Goal: Task Accomplishment & Management: Use online tool/utility

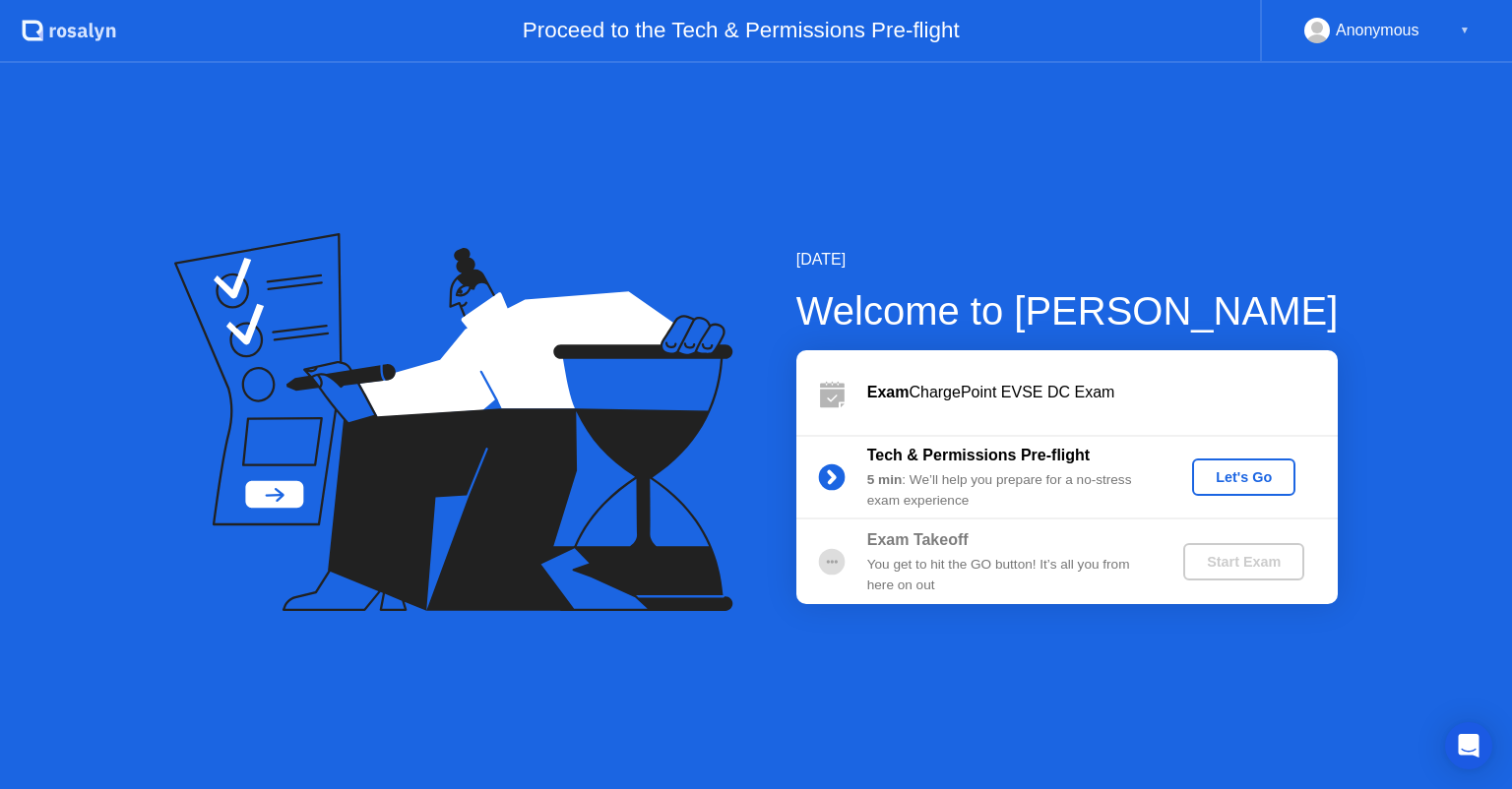
click at [1243, 479] on div "Let's Go" at bounding box center [1244, 478] width 88 height 16
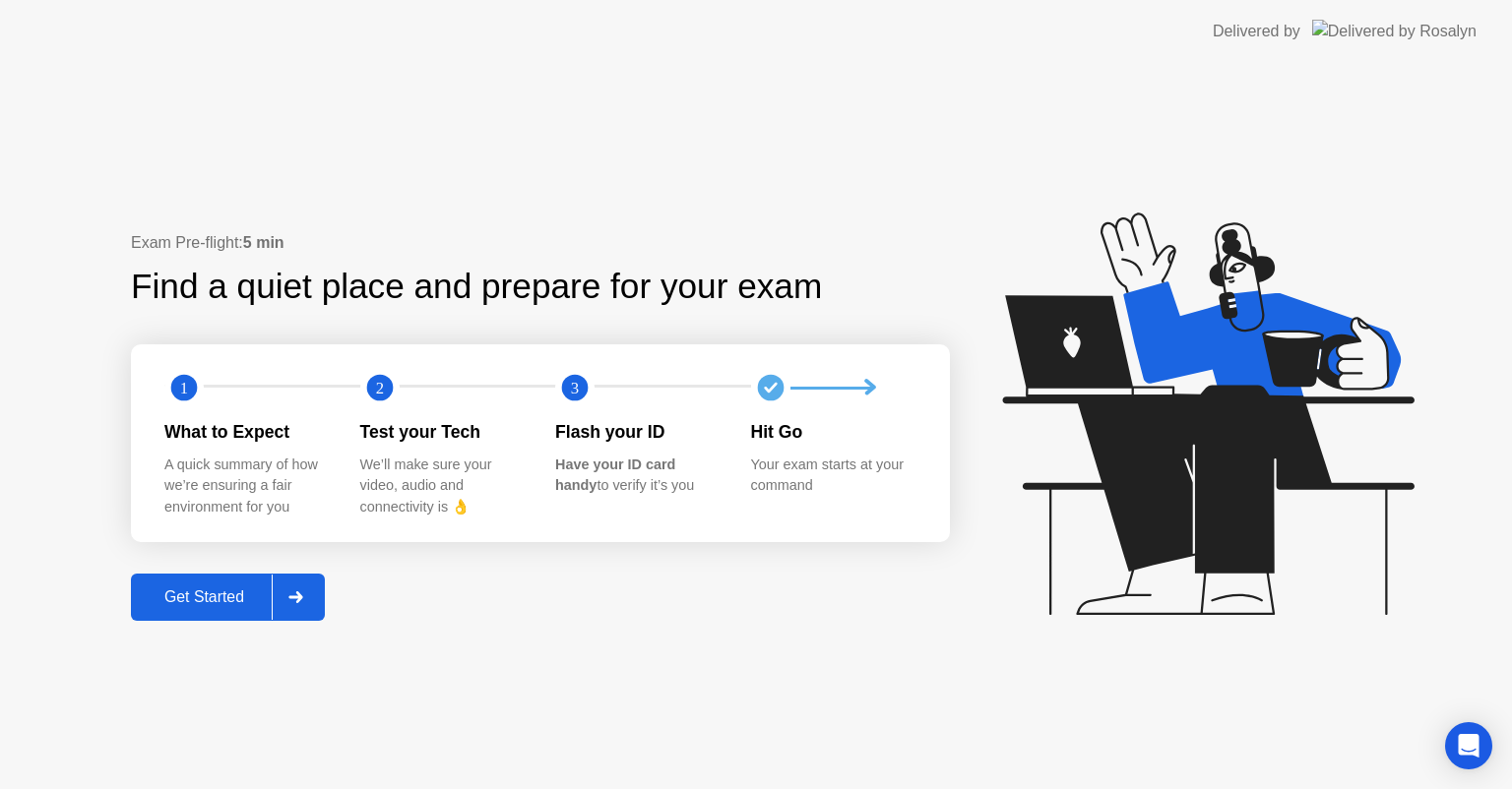
click at [208, 598] on div "Get Started" at bounding box center [203, 597] width 135 height 18
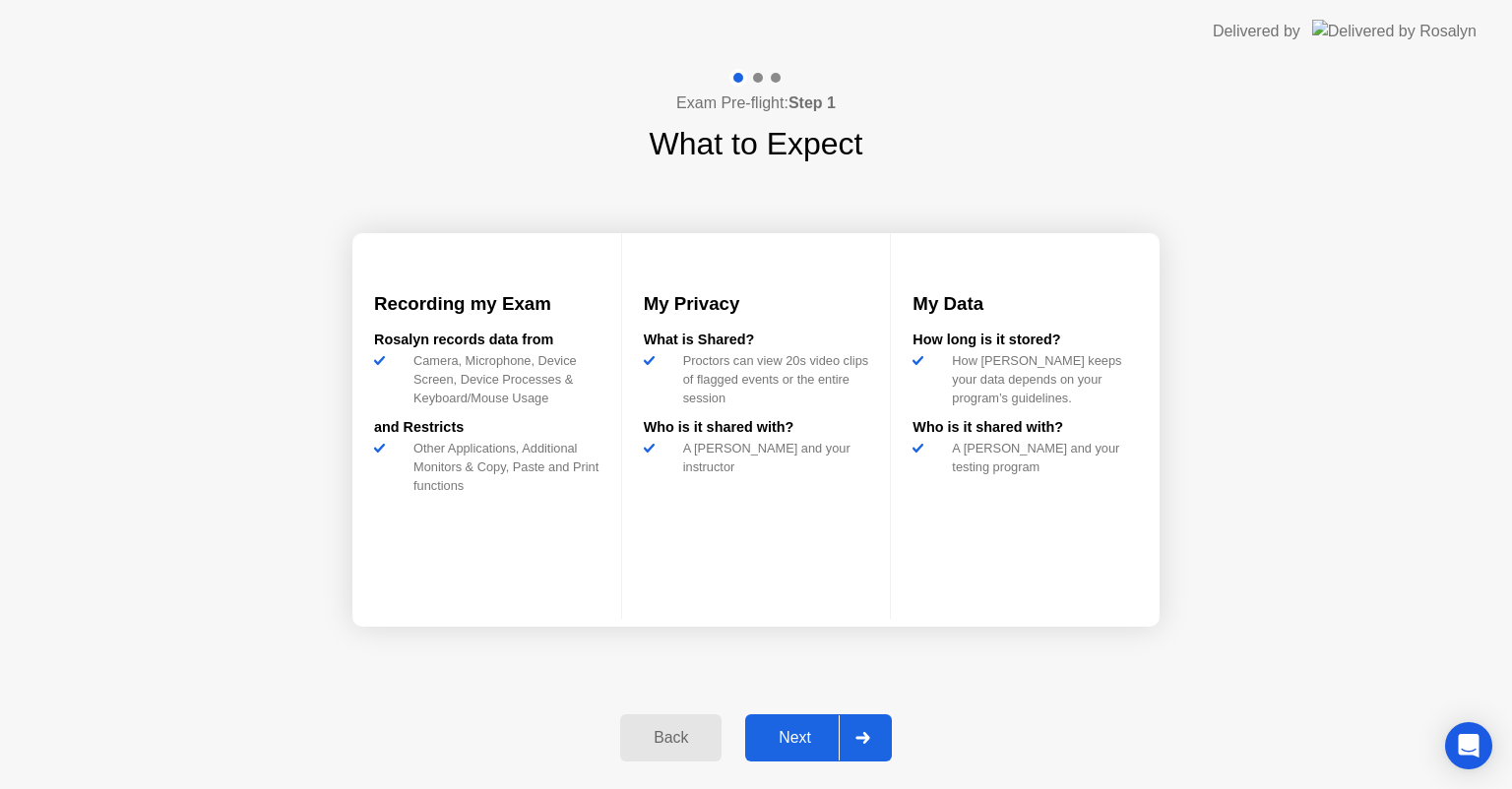
click at [801, 731] on div "Next" at bounding box center [795, 738] width 88 height 18
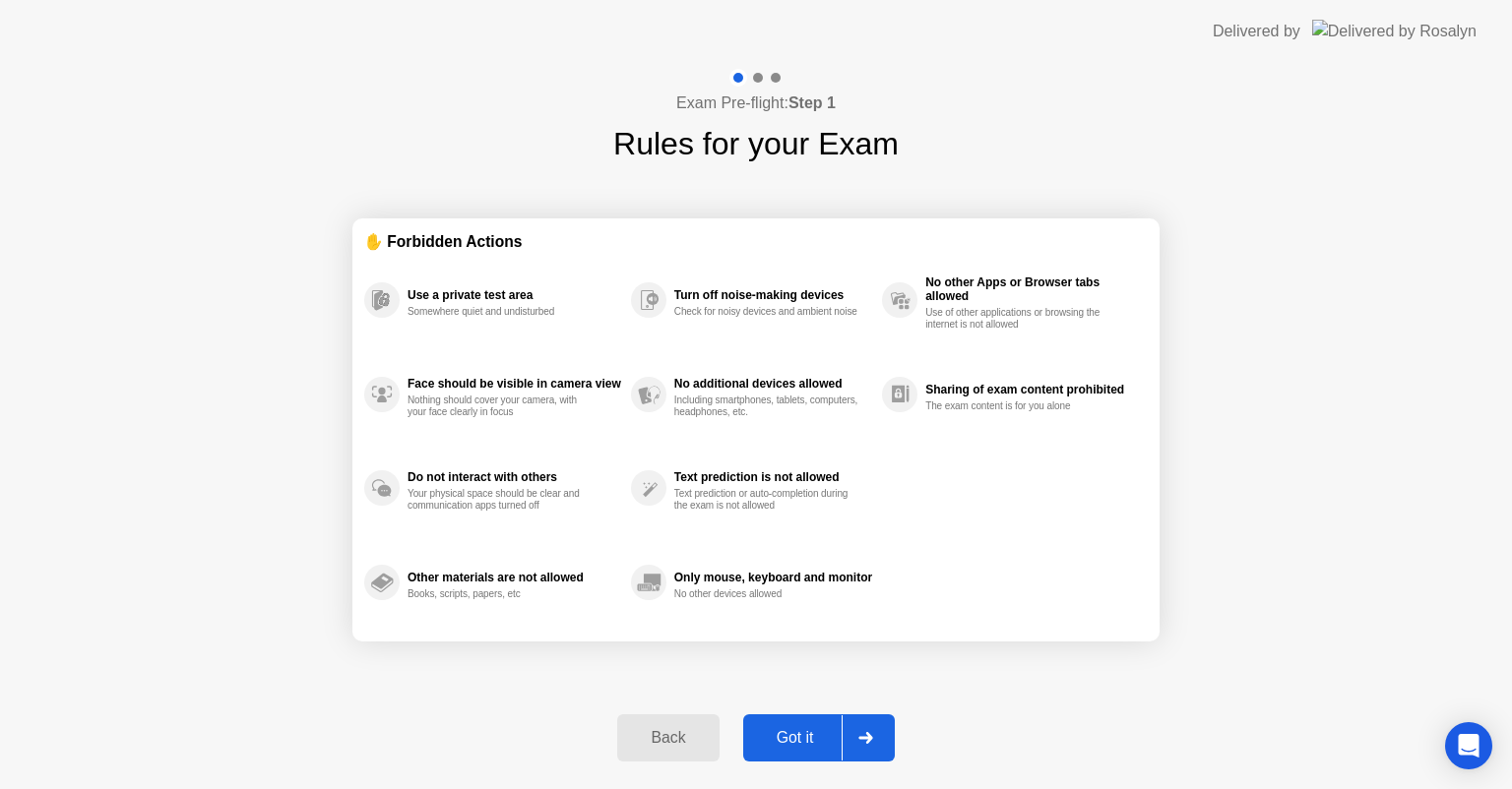
click at [786, 735] on div "Got it" at bounding box center [795, 738] width 93 height 18
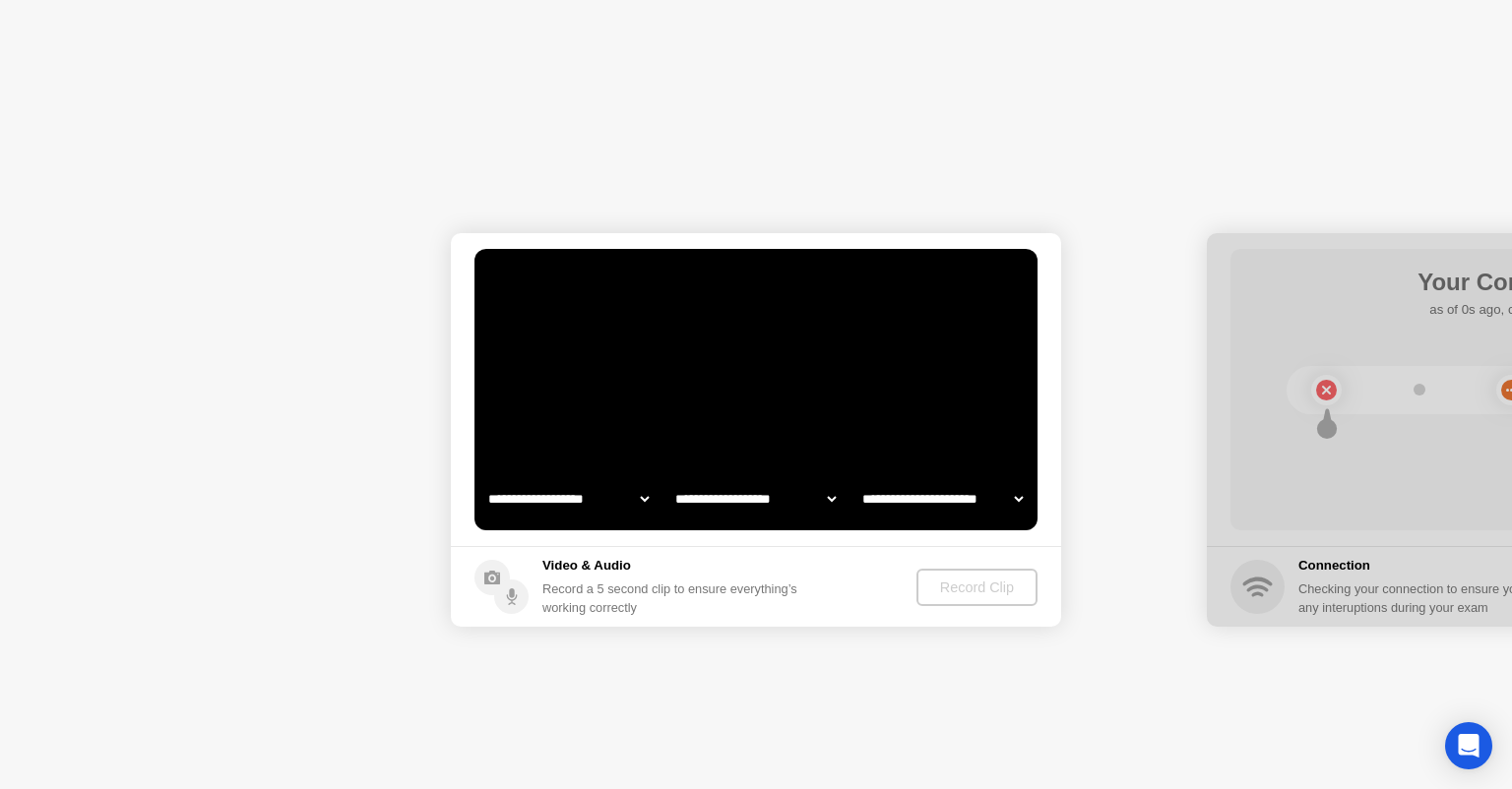
select select "**********"
select select "*******"
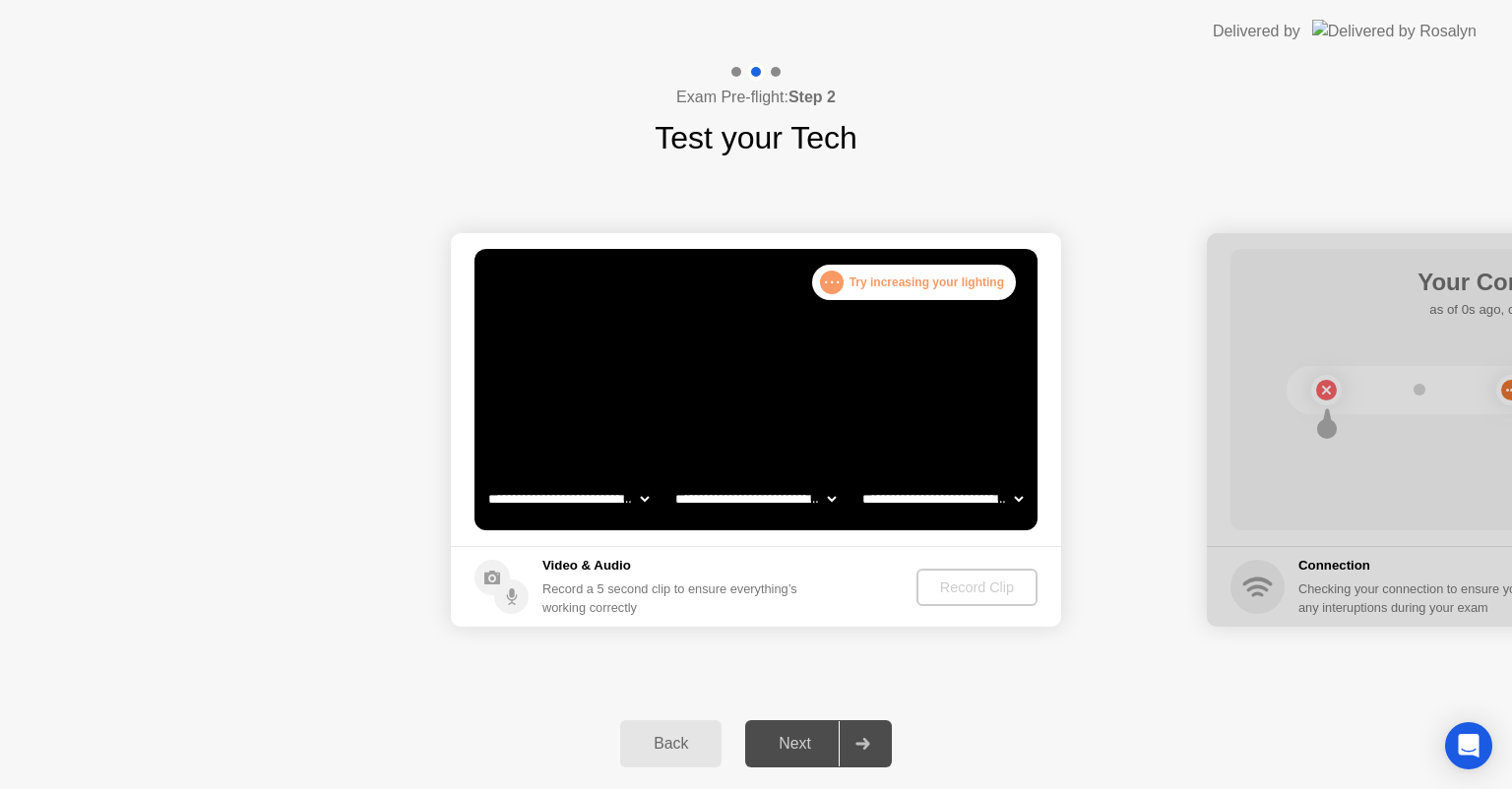
click at [777, 750] on div "Next" at bounding box center [795, 744] width 88 height 18
click at [785, 739] on div "Next" at bounding box center [795, 744] width 88 height 18
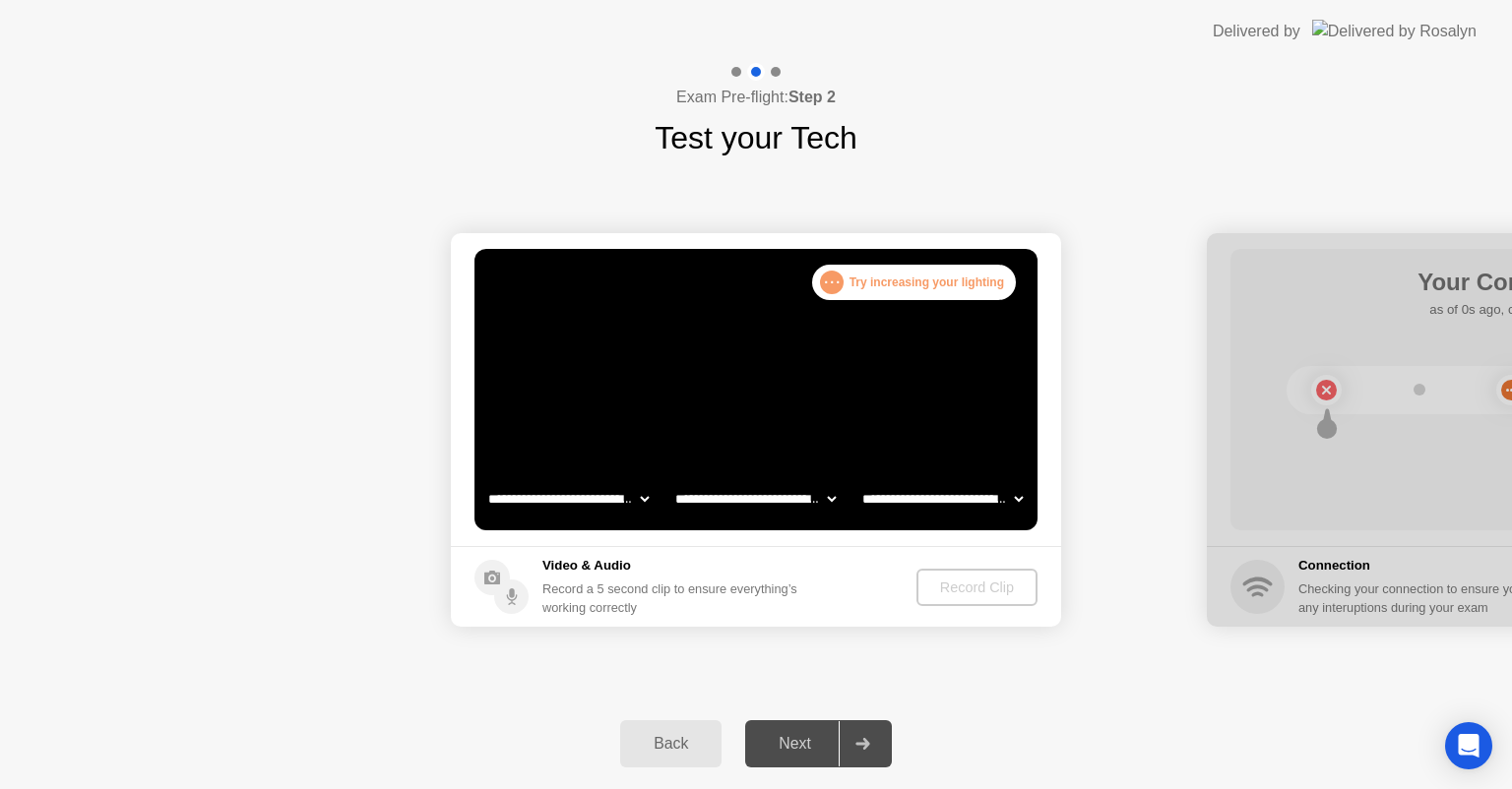
click at [785, 739] on div "Next" at bounding box center [795, 744] width 88 height 18
click at [975, 589] on div "Record Clip" at bounding box center [978, 588] width 106 height 16
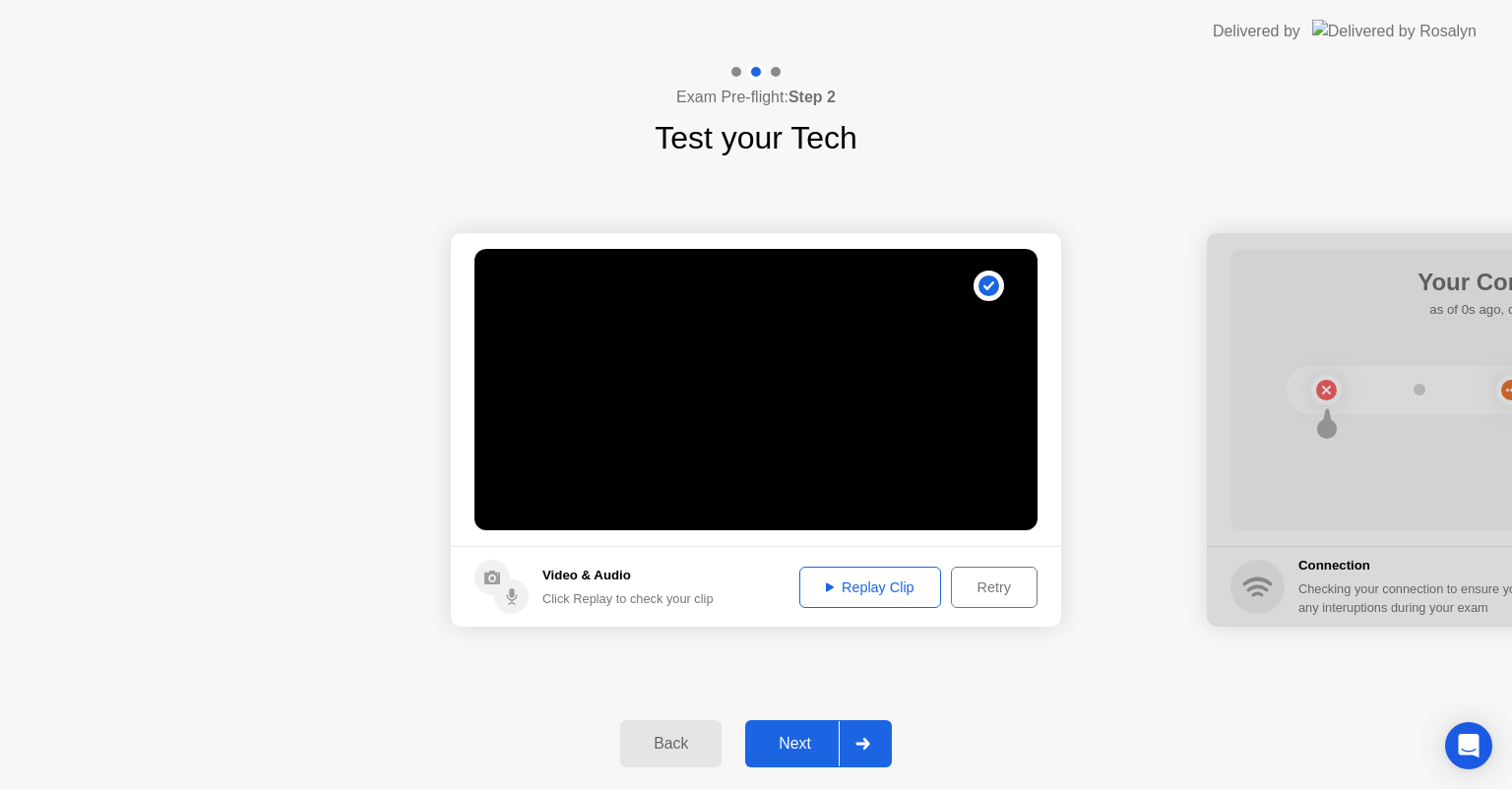
click at [797, 746] on div "Next" at bounding box center [795, 744] width 88 height 18
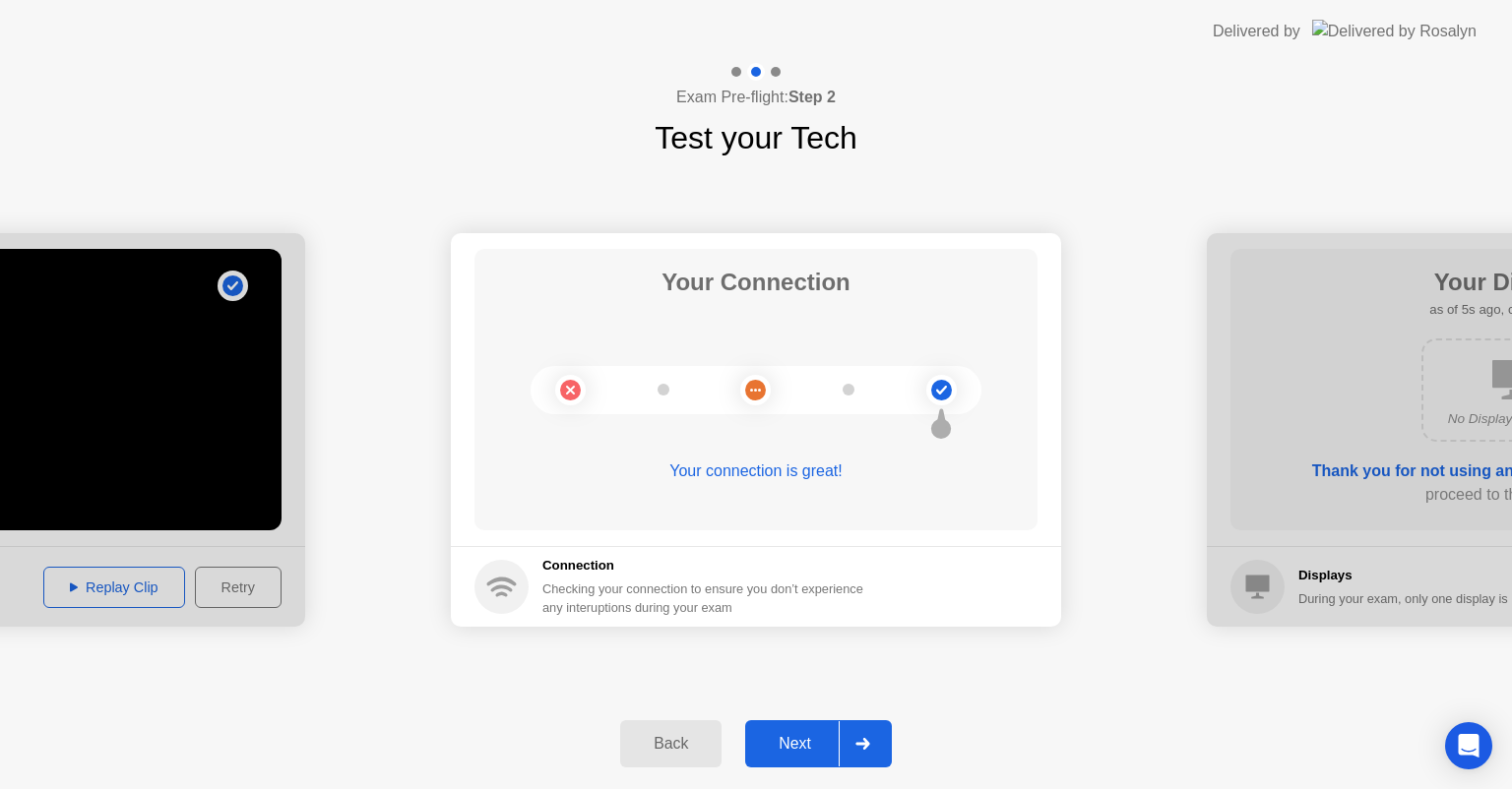
click at [797, 746] on div "Next" at bounding box center [795, 744] width 88 height 18
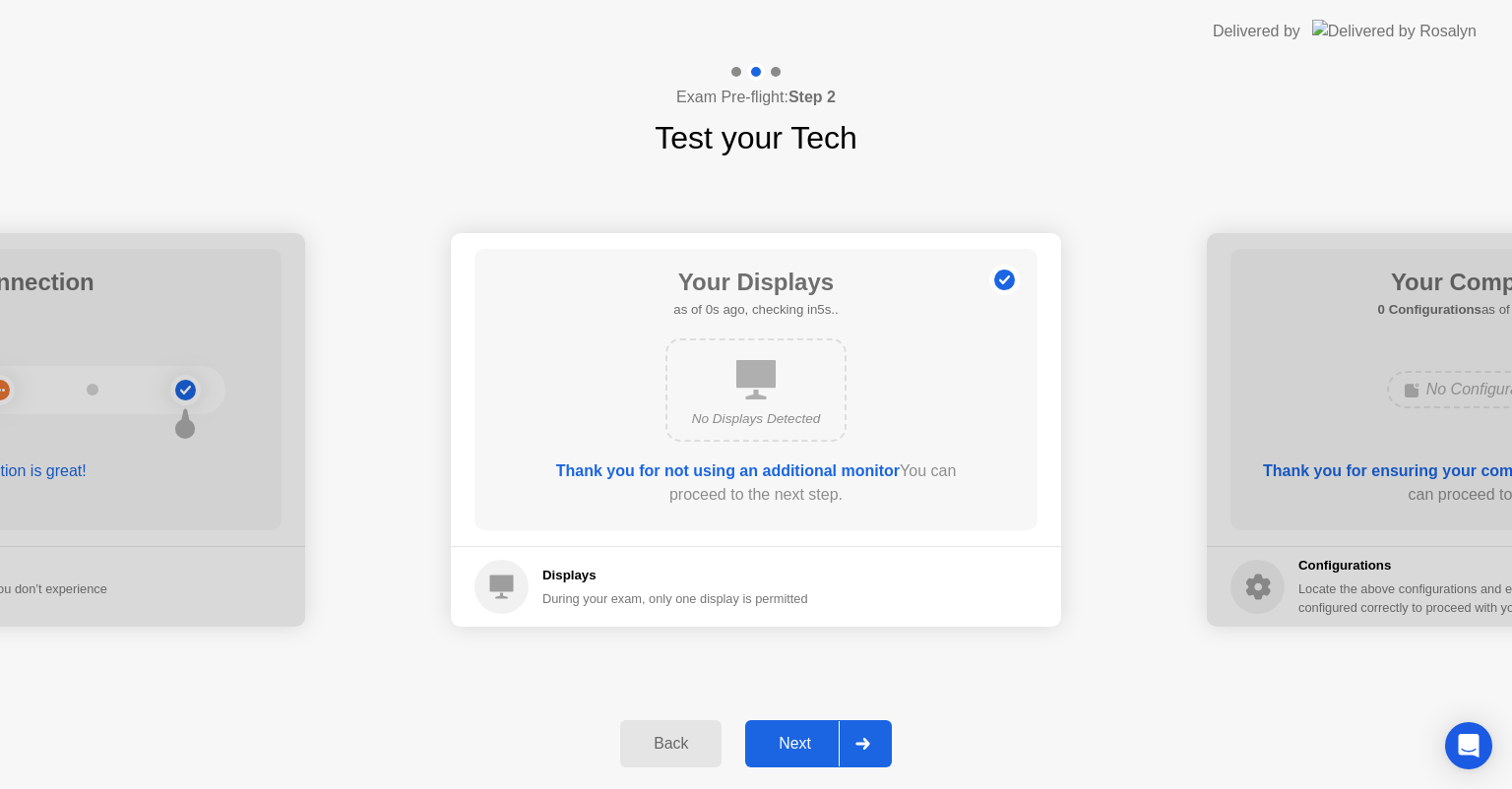
click at [797, 746] on div "Next" at bounding box center [795, 744] width 88 height 18
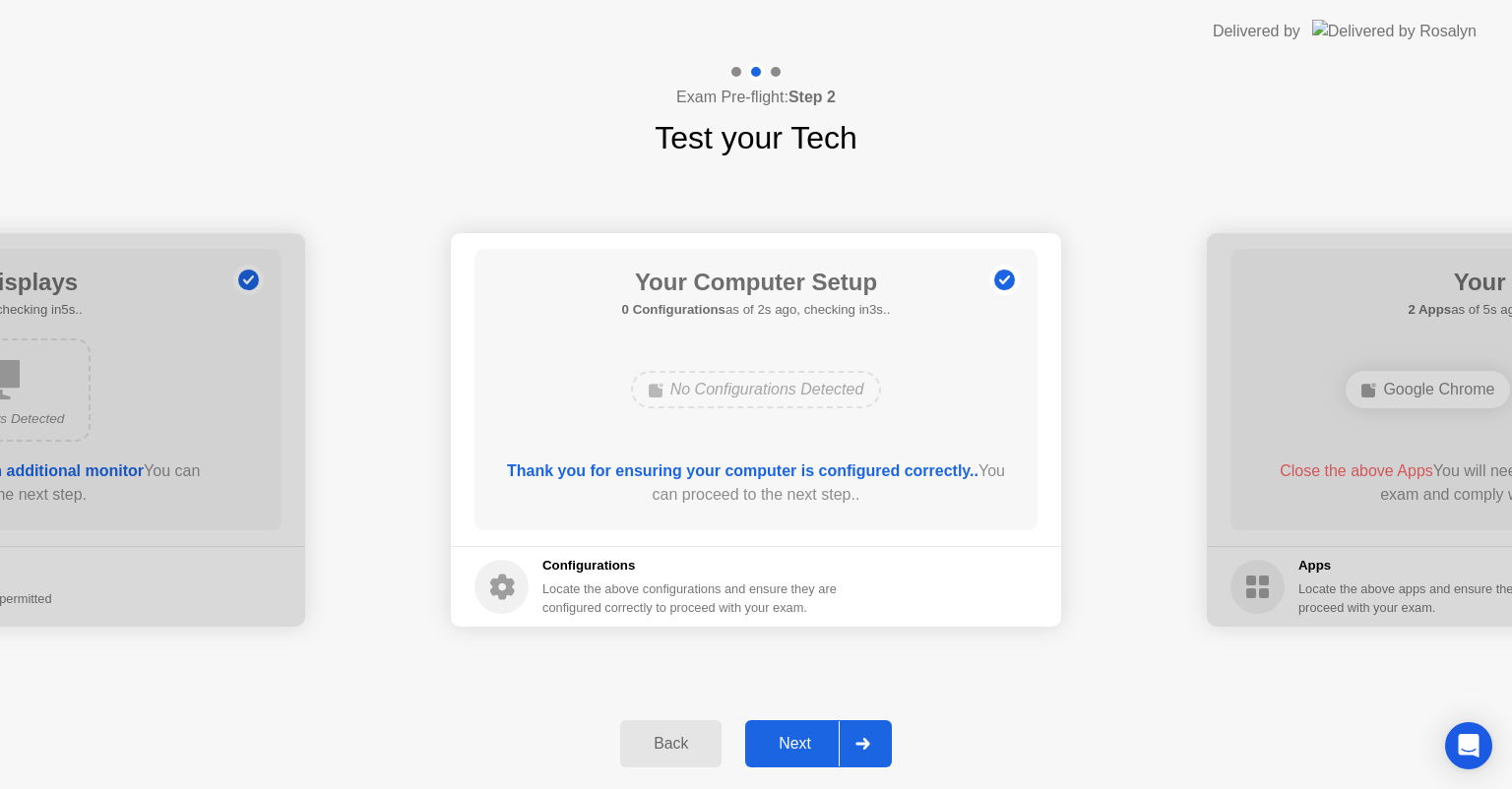
click at [797, 746] on div "Next" at bounding box center [795, 744] width 88 height 18
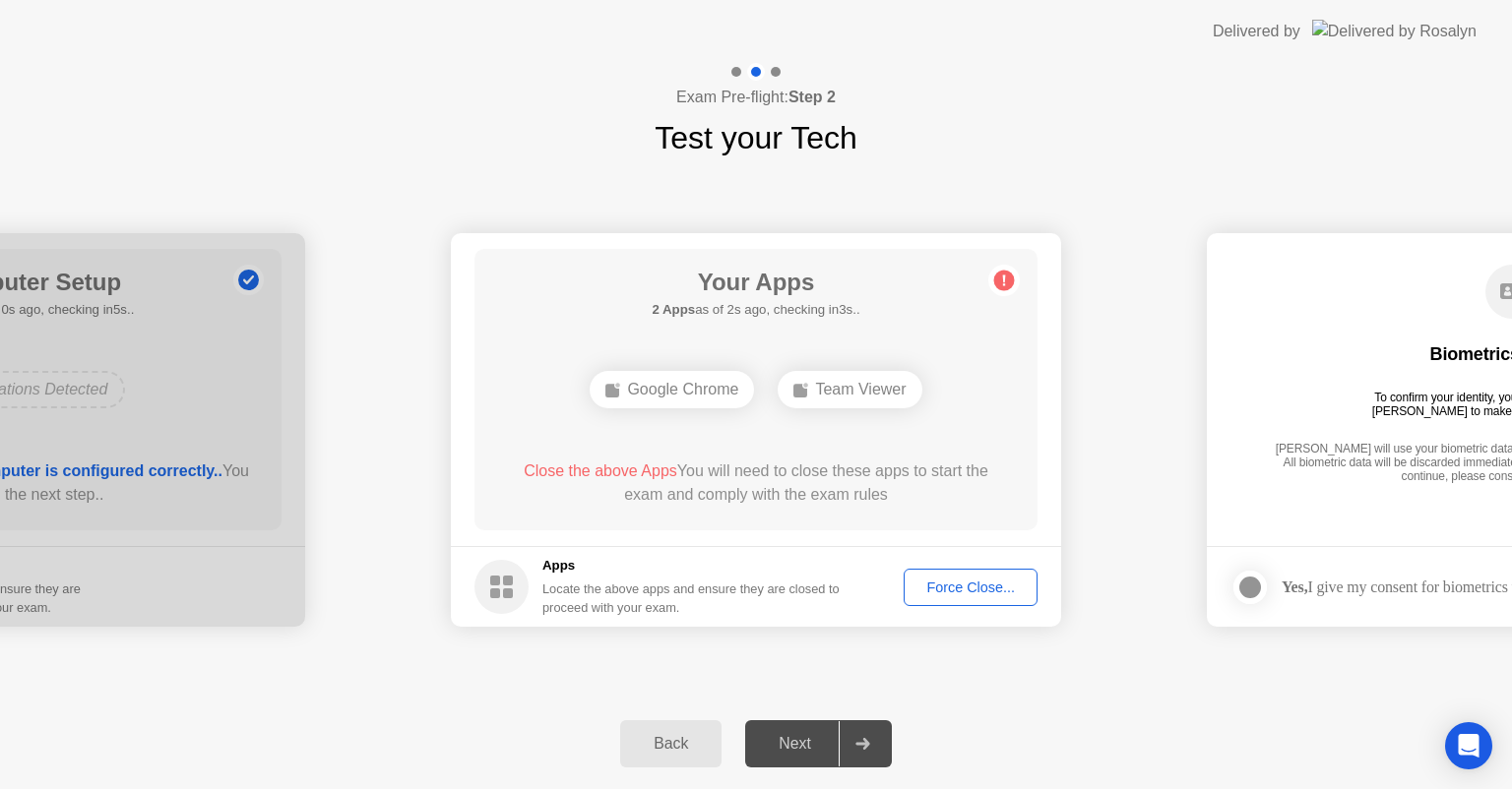
click at [964, 594] on div "Force Close..." at bounding box center [970, 588] width 120 height 16
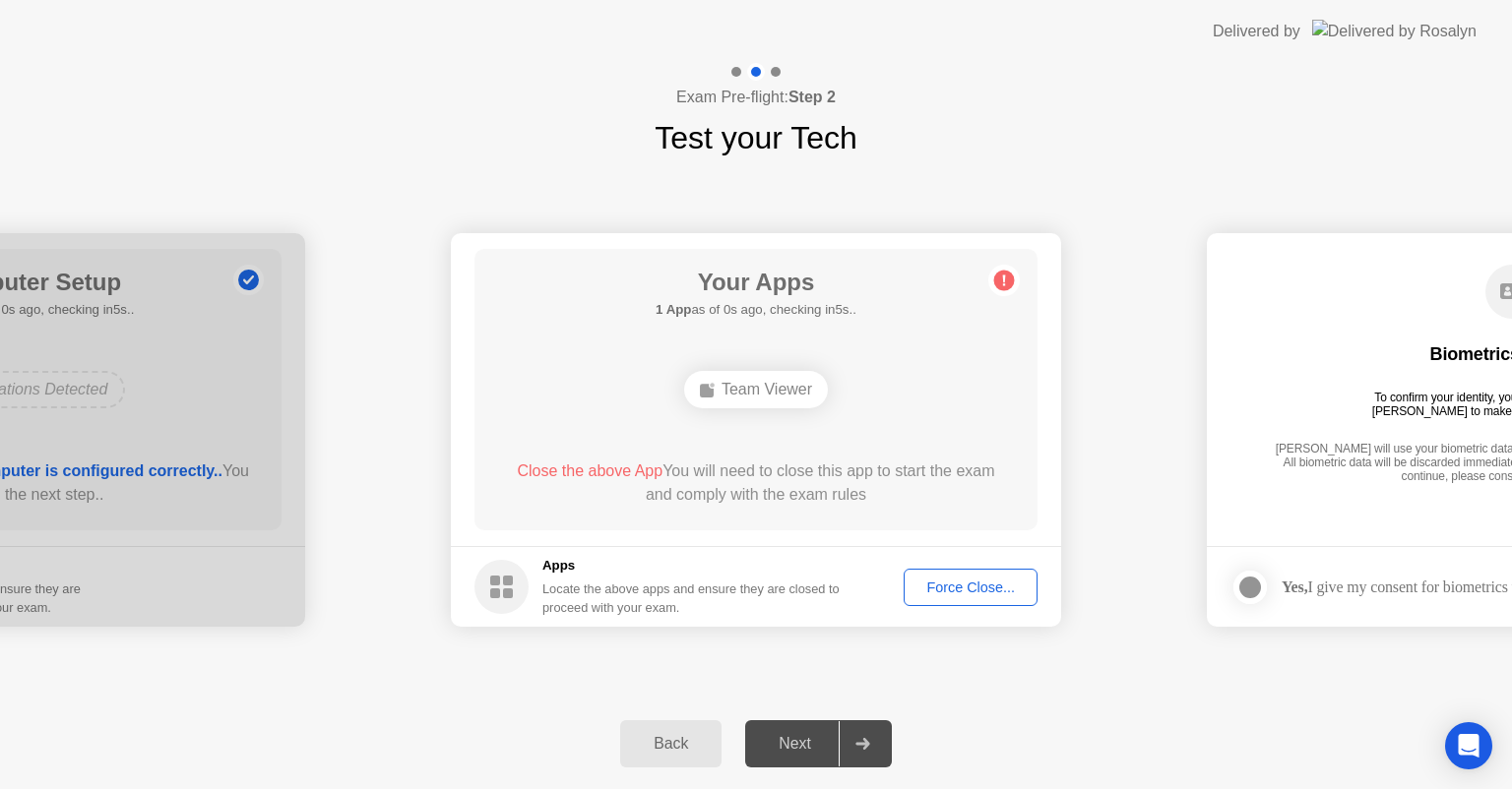
click at [1018, 590] on div "Force Close..." at bounding box center [970, 588] width 120 height 16
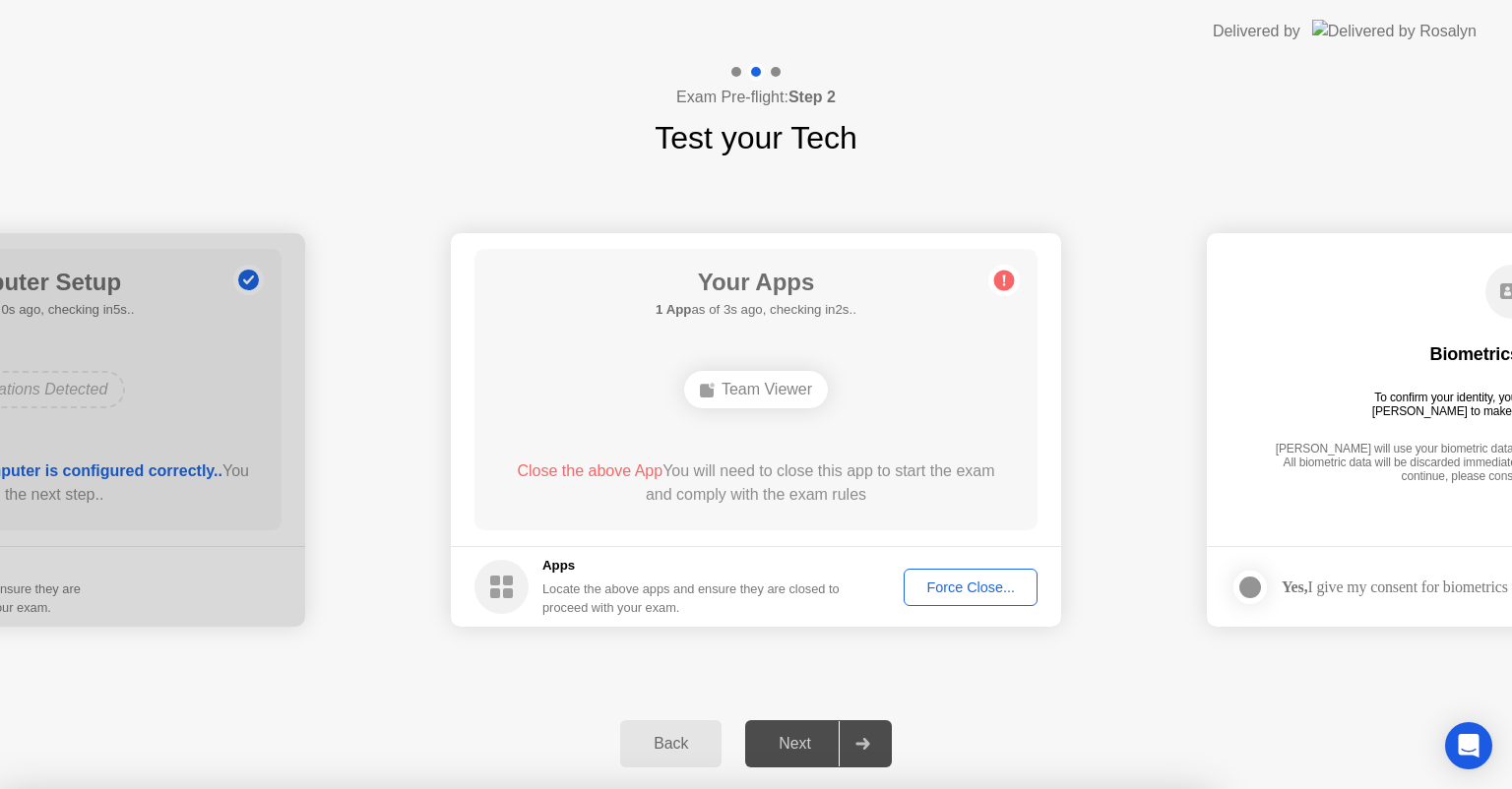
click at [415, 789] on div at bounding box center [756, 789] width 1512 height 0
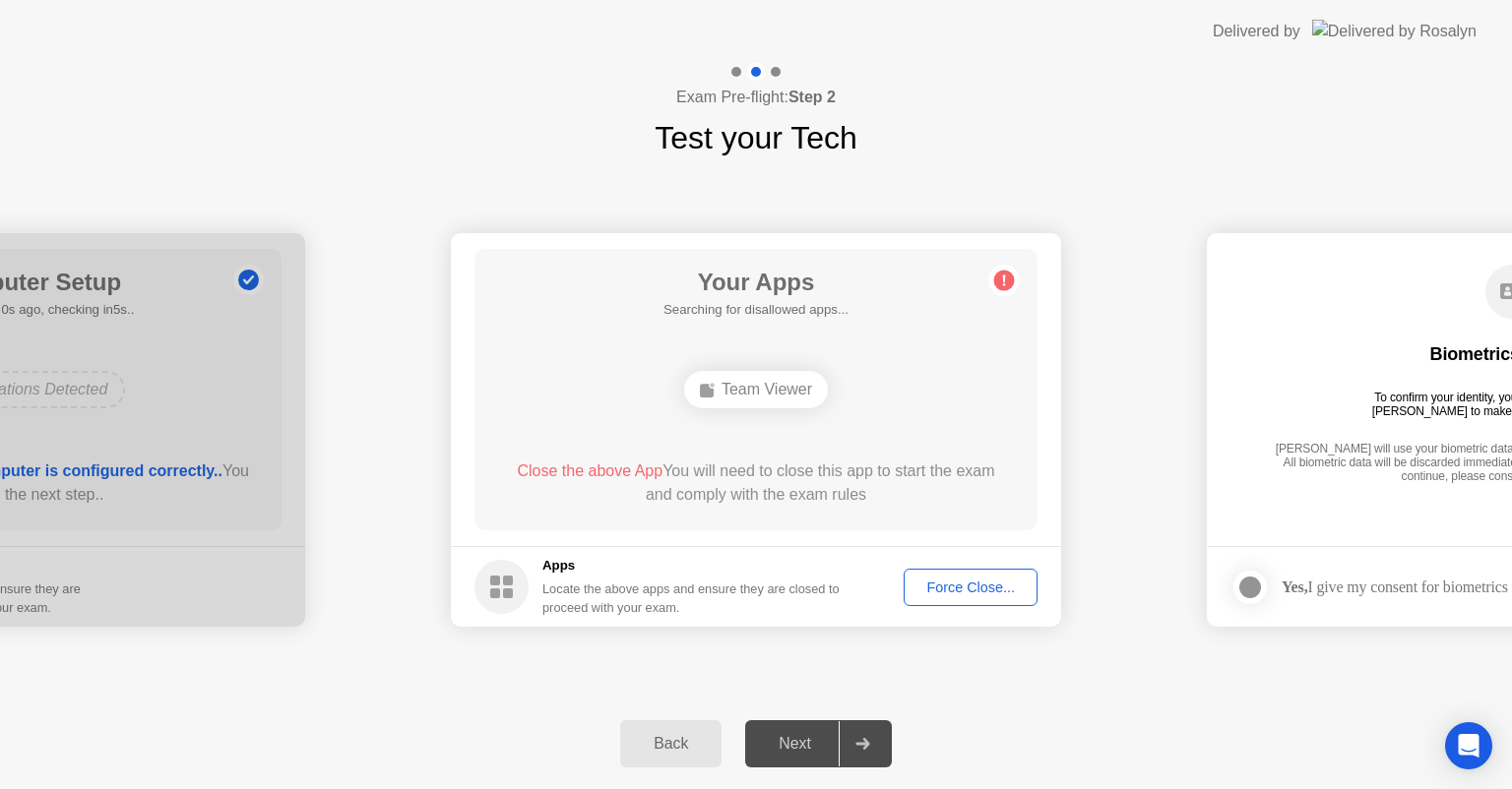
click at [777, 735] on div "Next" at bounding box center [795, 744] width 88 height 18
click at [764, 395] on div "Team Viewer" at bounding box center [756, 390] width 144 height 38
click at [748, 396] on div "Team Viewer" at bounding box center [756, 390] width 144 height 38
click at [720, 391] on div "Team Viewer" at bounding box center [756, 390] width 144 height 38
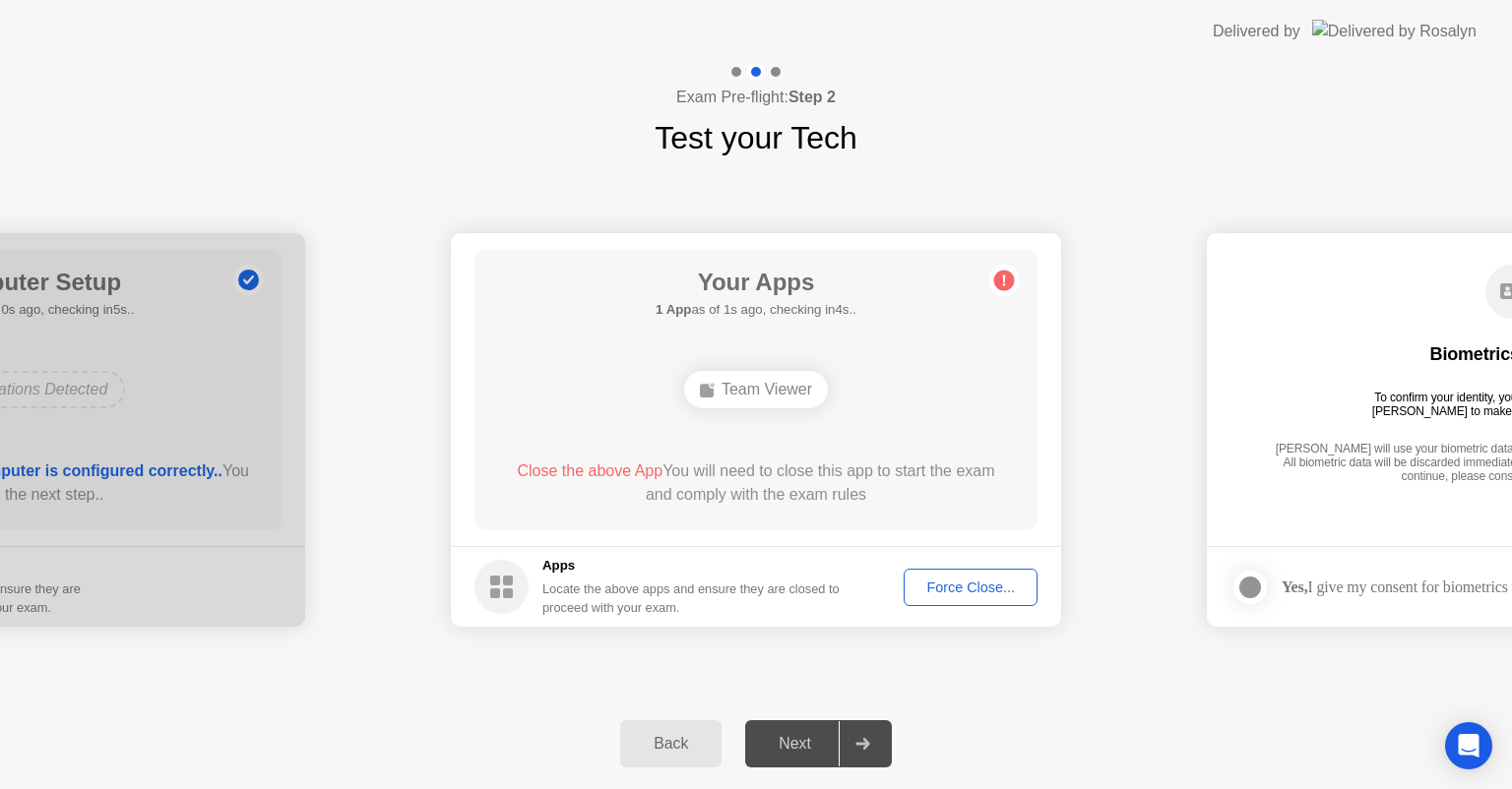
click at [720, 391] on div "Team Viewer" at bounding box center [756, 390] width 144 height 38
click at [947, 598] on button "Force Close..." at bounding box center [970, 588] width 134 height 38
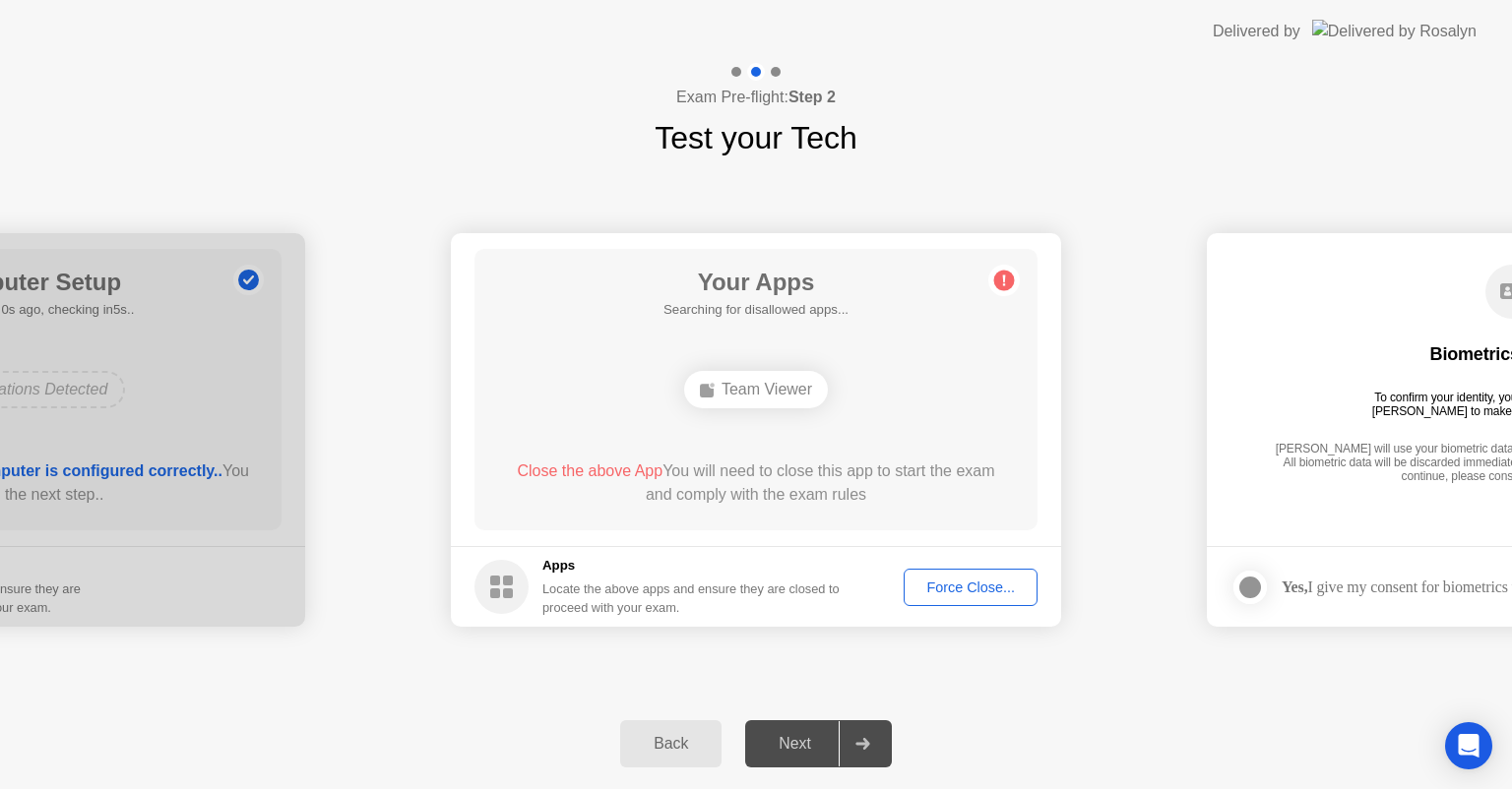
click at [162, 681] on div "**********" at bounding box center [756, 430] width 1512 height 538
click at [192, 358] on div at bounding box center [0, 430] width 610 height 394
click at [649, 758] on button "Back" at bounding box center [671, 743] width 102 height 47
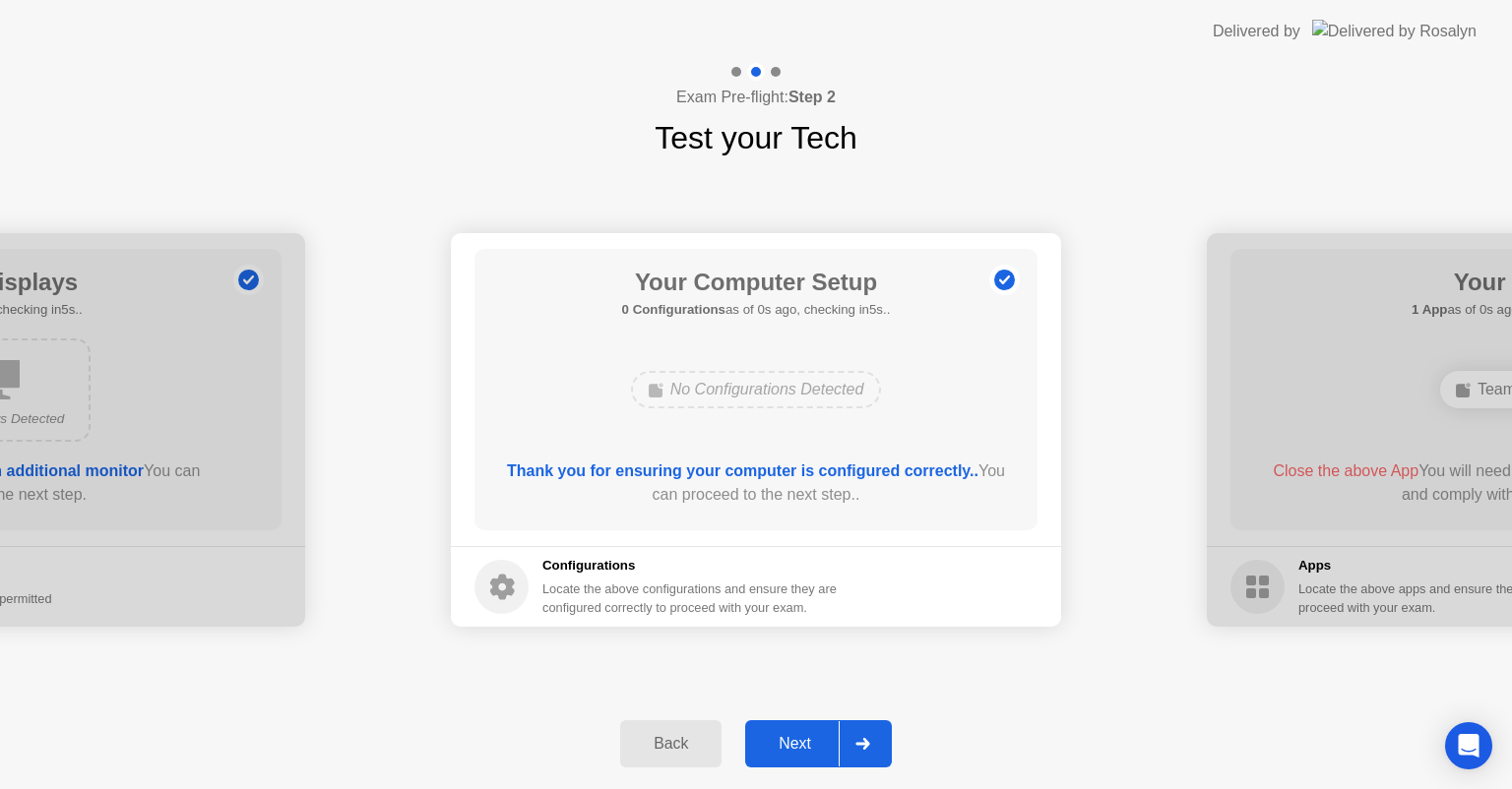
click at [781, 748] on div "Next" at bounding box center [795, 744] width 88 height 18
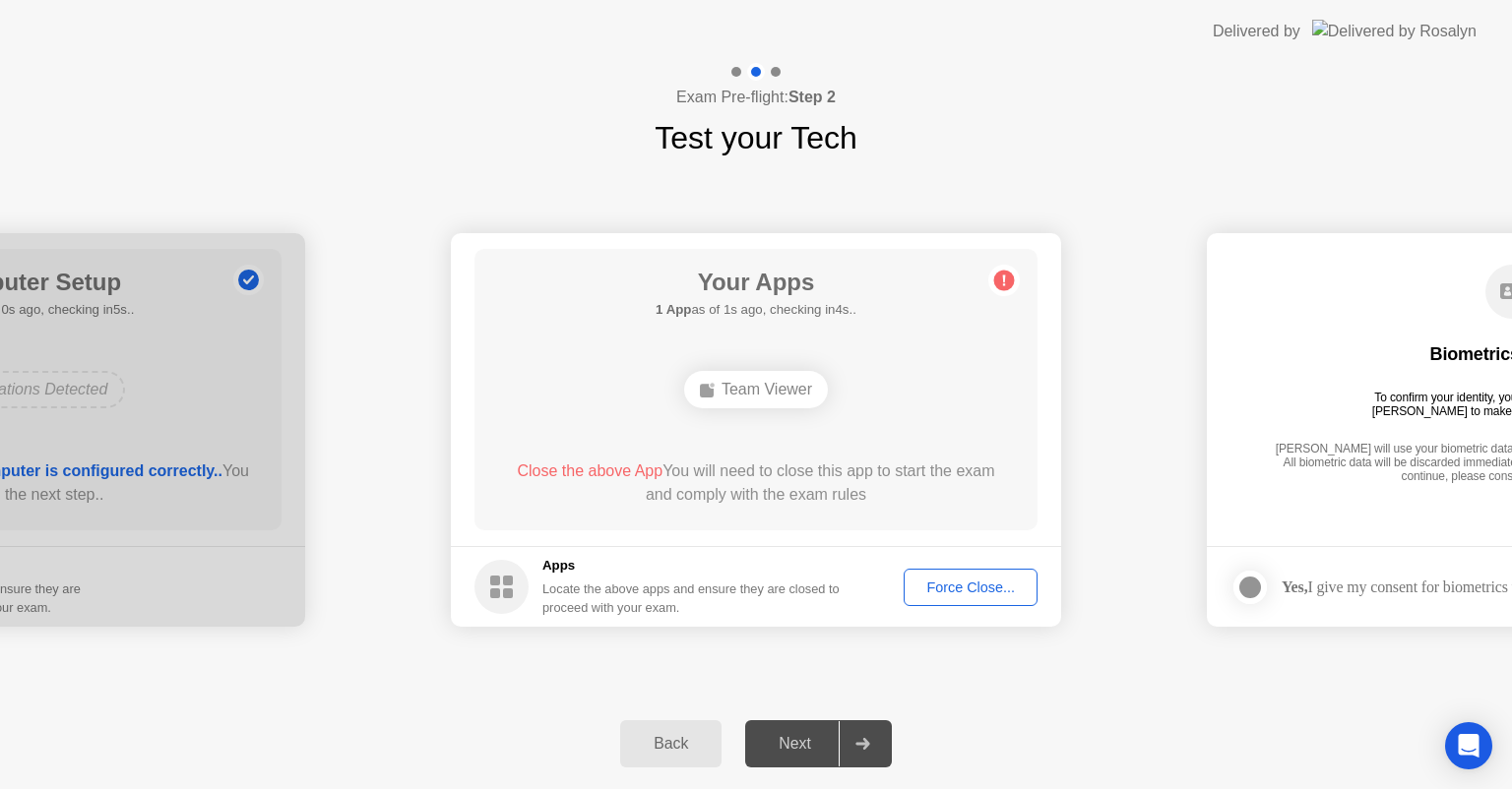
click at [964, 589] on div "Force Close..." at bounding box center [970, 588] width 120 height 16
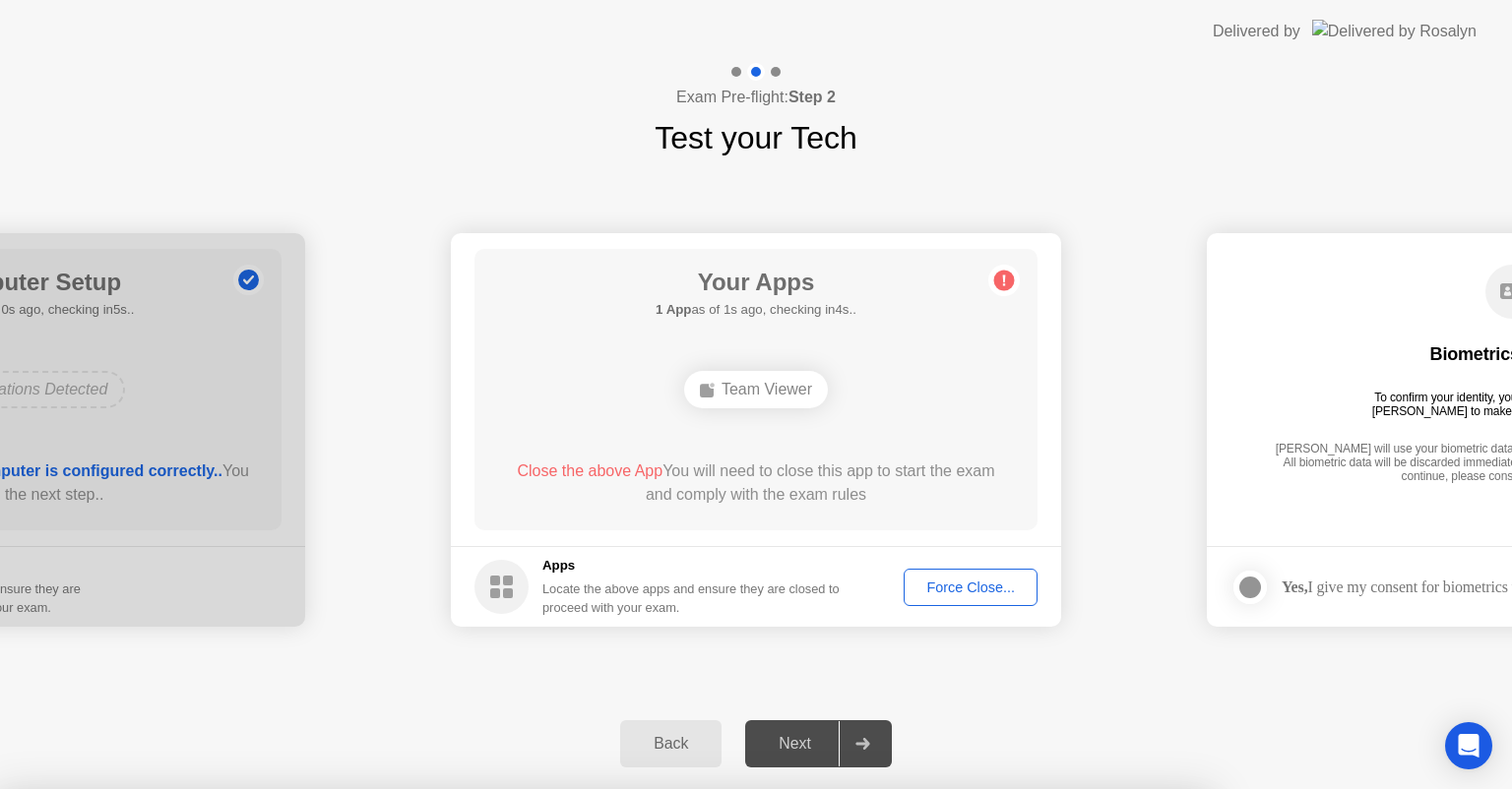
click at [1129, 789] on div at bounding box center [756, 789] width 1512 height 0
click at [1186, 789] on div at bounding box center [756, 789] width 1512 height 0
click at [1132, 789] on div at bounding box center [756, 789] width 1512 height 0
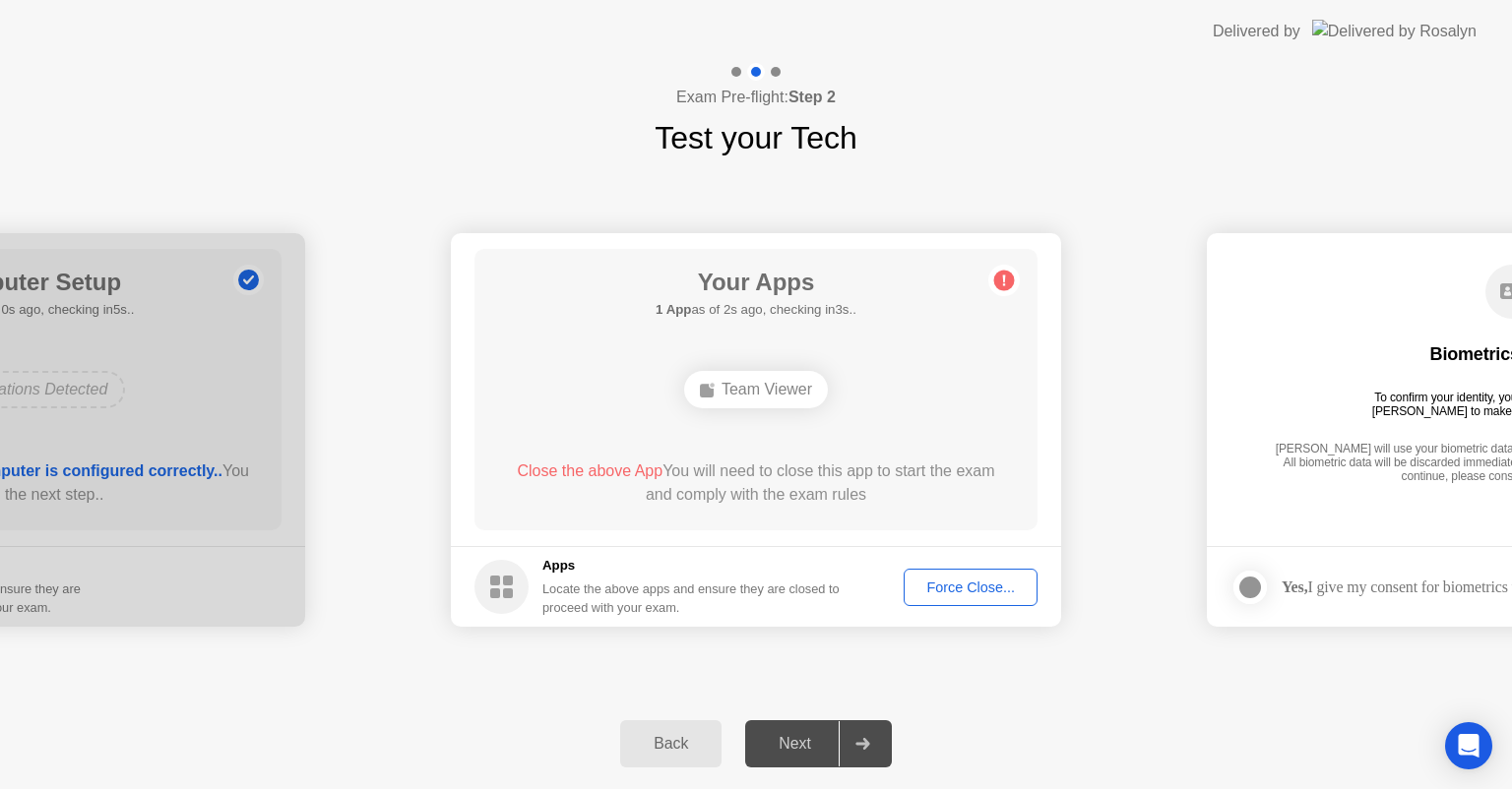
click at [494, 740] on div "Back Next" at bounding box center [756, 744] width 1512 height 91
click at [782, 748] on div "Next" at bounding box center [795, 744] width 88 height 18
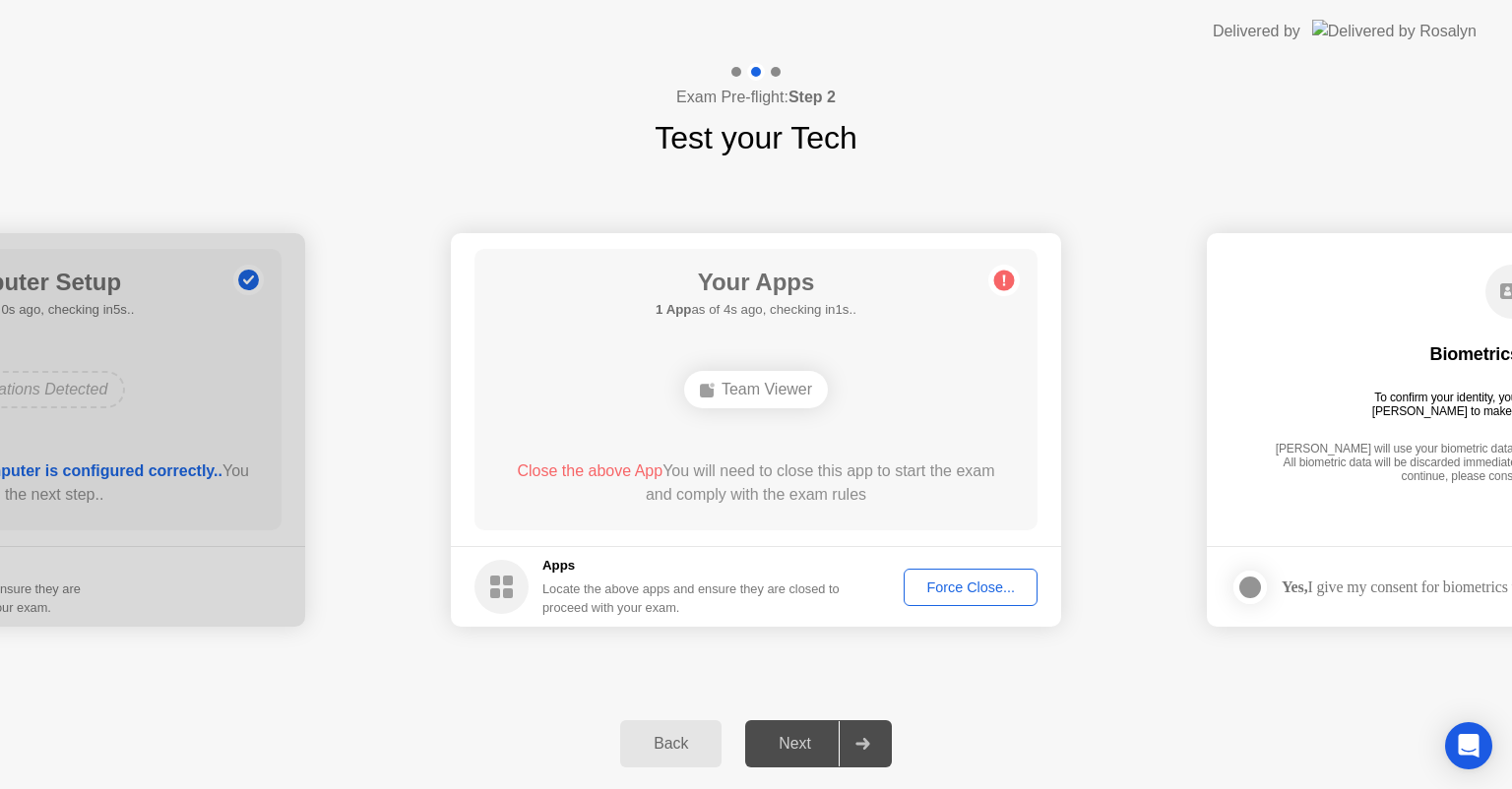
click at [782, 748] on div "Next" at bounding box center [795, 744] width 88 height 18
click at [755, 395] on div "Team Viewer" at bounding box center [756, 390] width 144 height 38
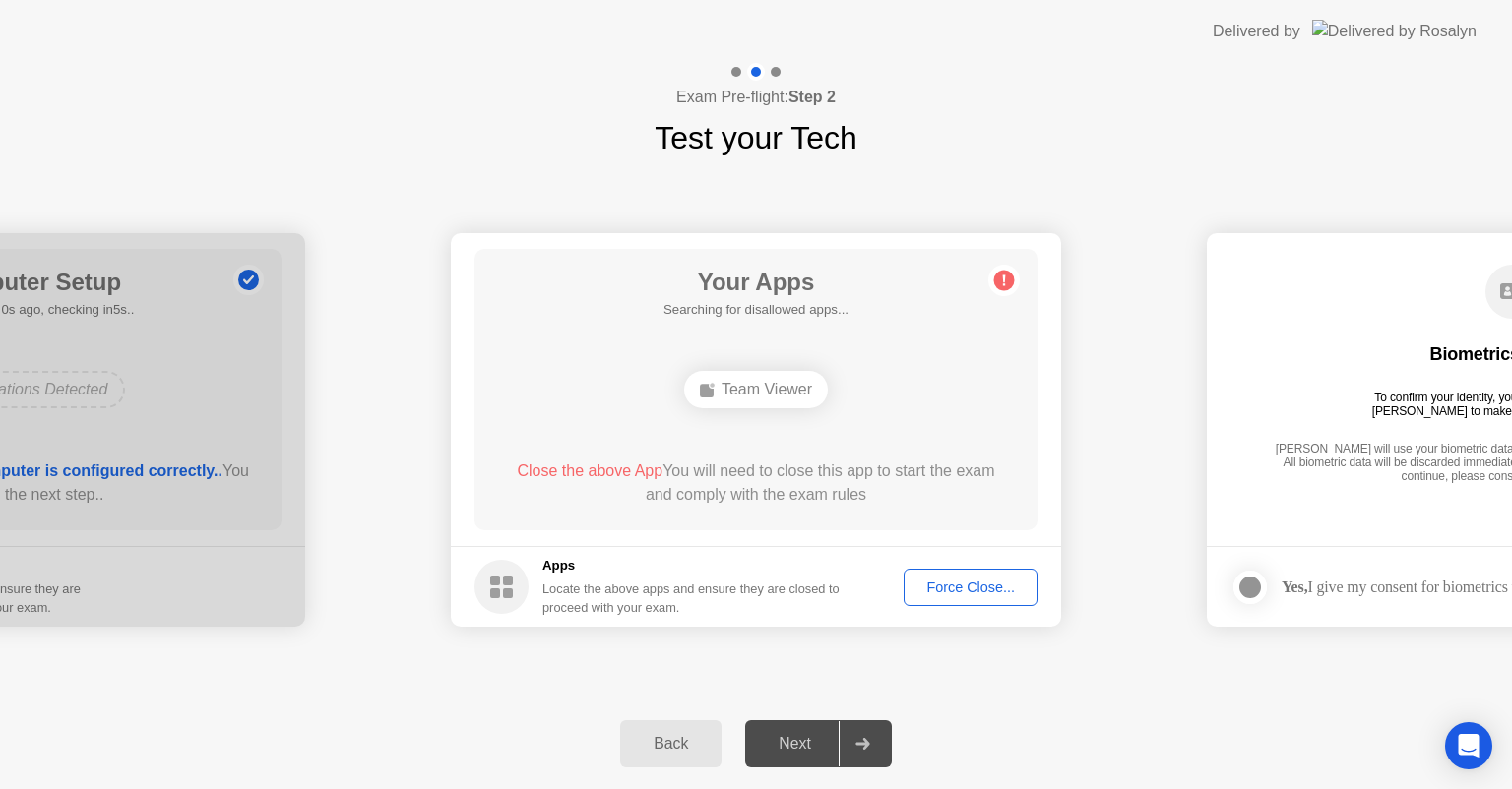
click at [727, 413] on div "Team Viewer" at bounding box center [756, 389] width 451 height 53
click at [930, 592] on div "Force Close..." at bounding box center [970, 588] width 120 height 16
